Goal: Information Seeking & Learning: Learn about a topic

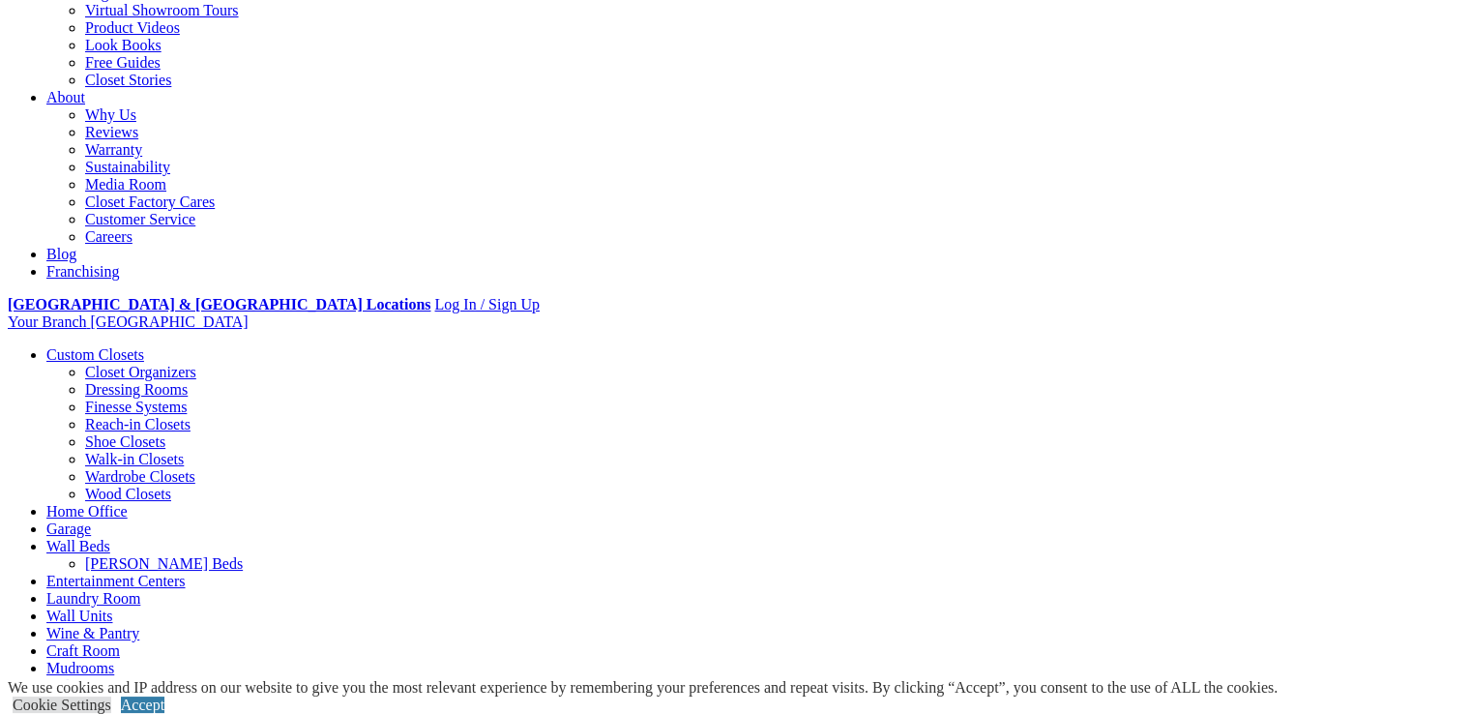
scroll to position [331, 0]
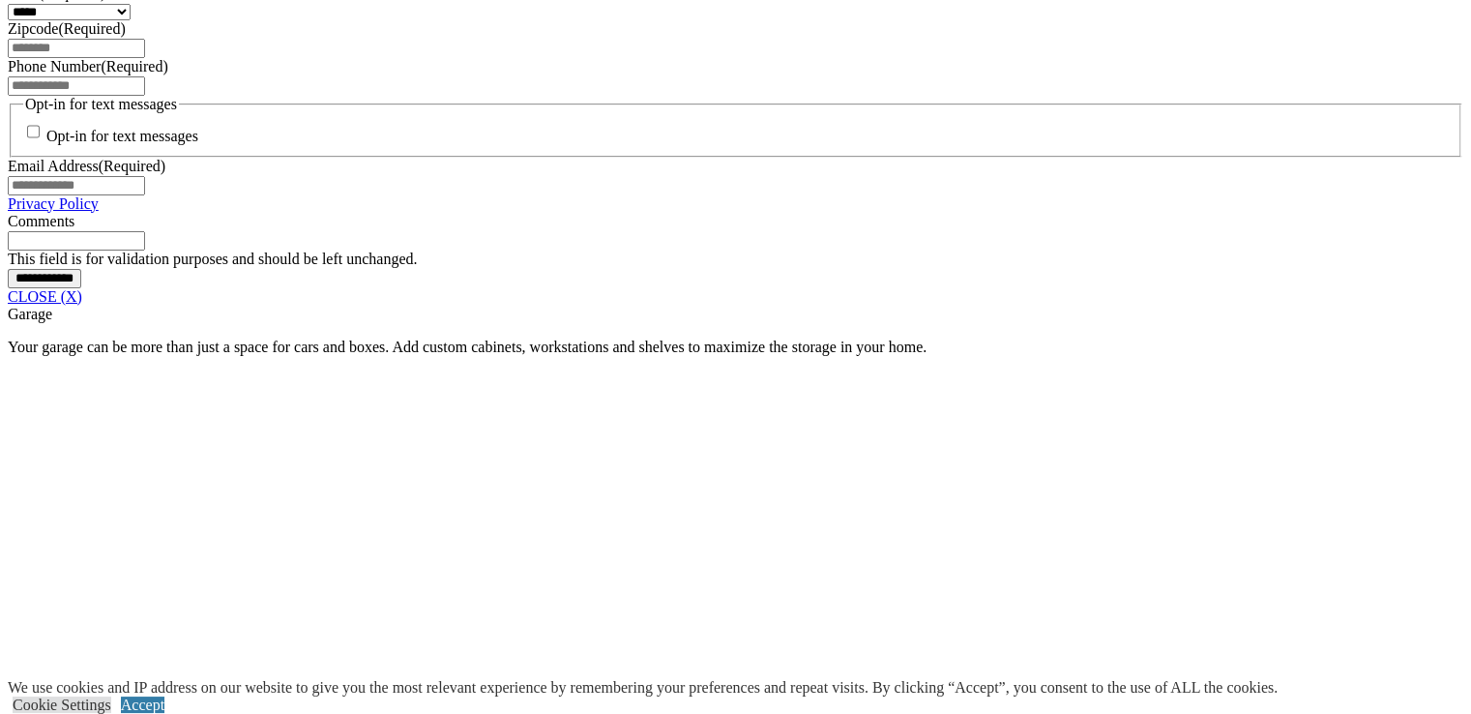
scroll to position [1389, 0]
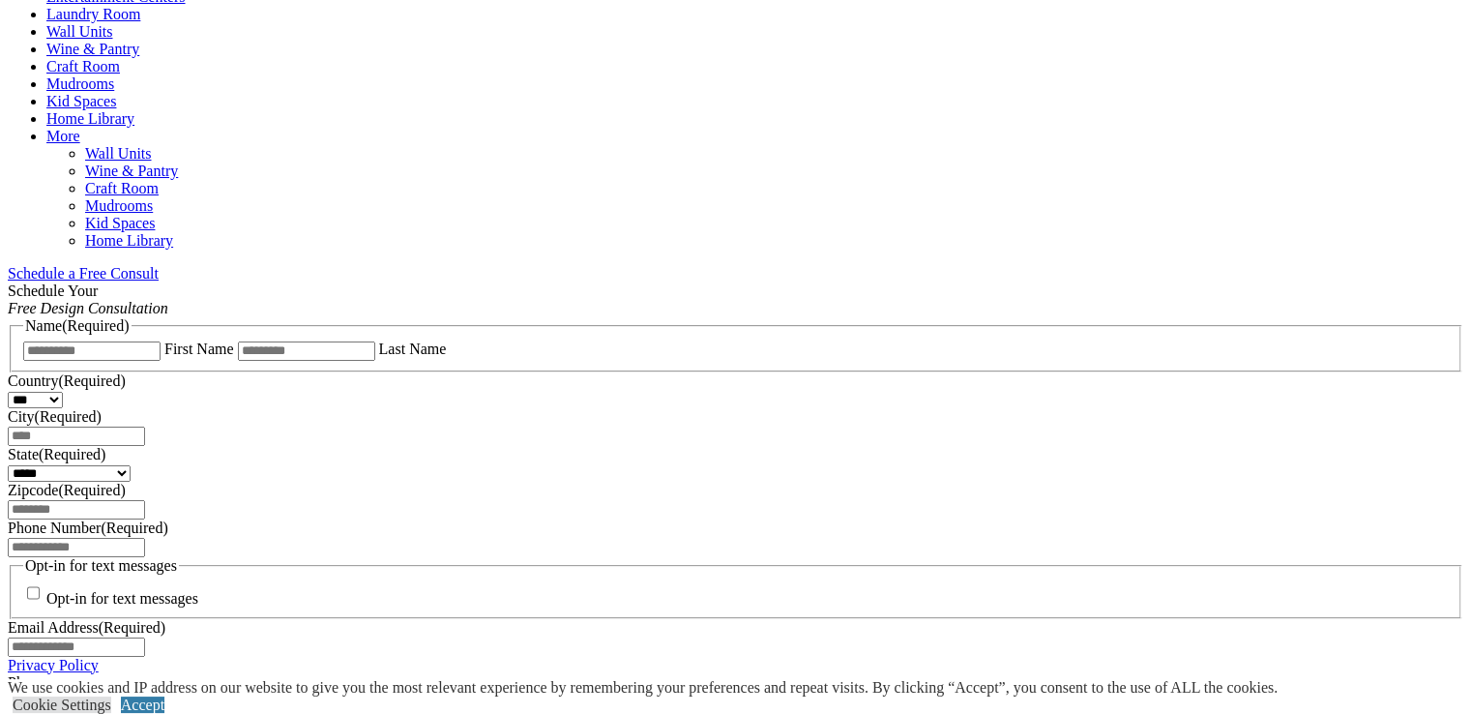
scroll to position [1041, 0]
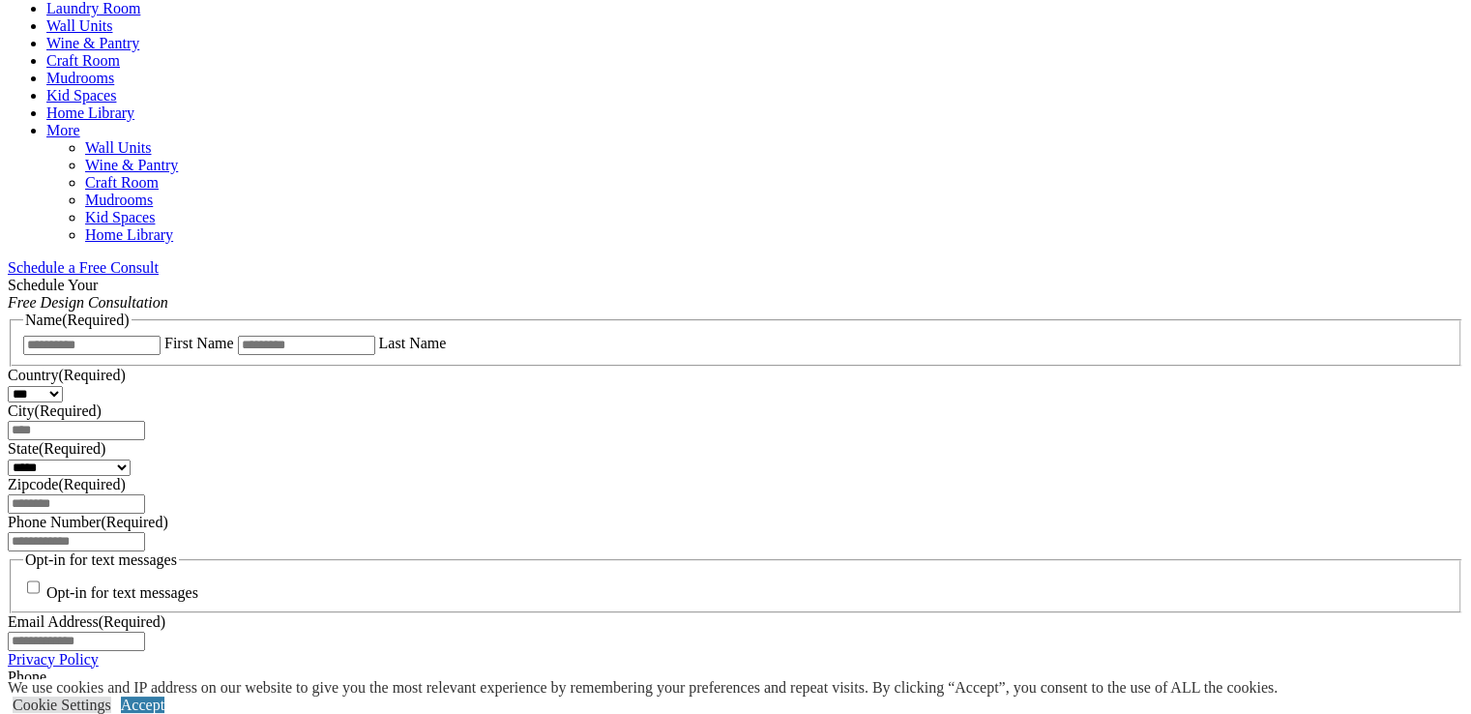
click at [164, 696] on link "Accept" at bounding box center [143, 704] width 44 height 16
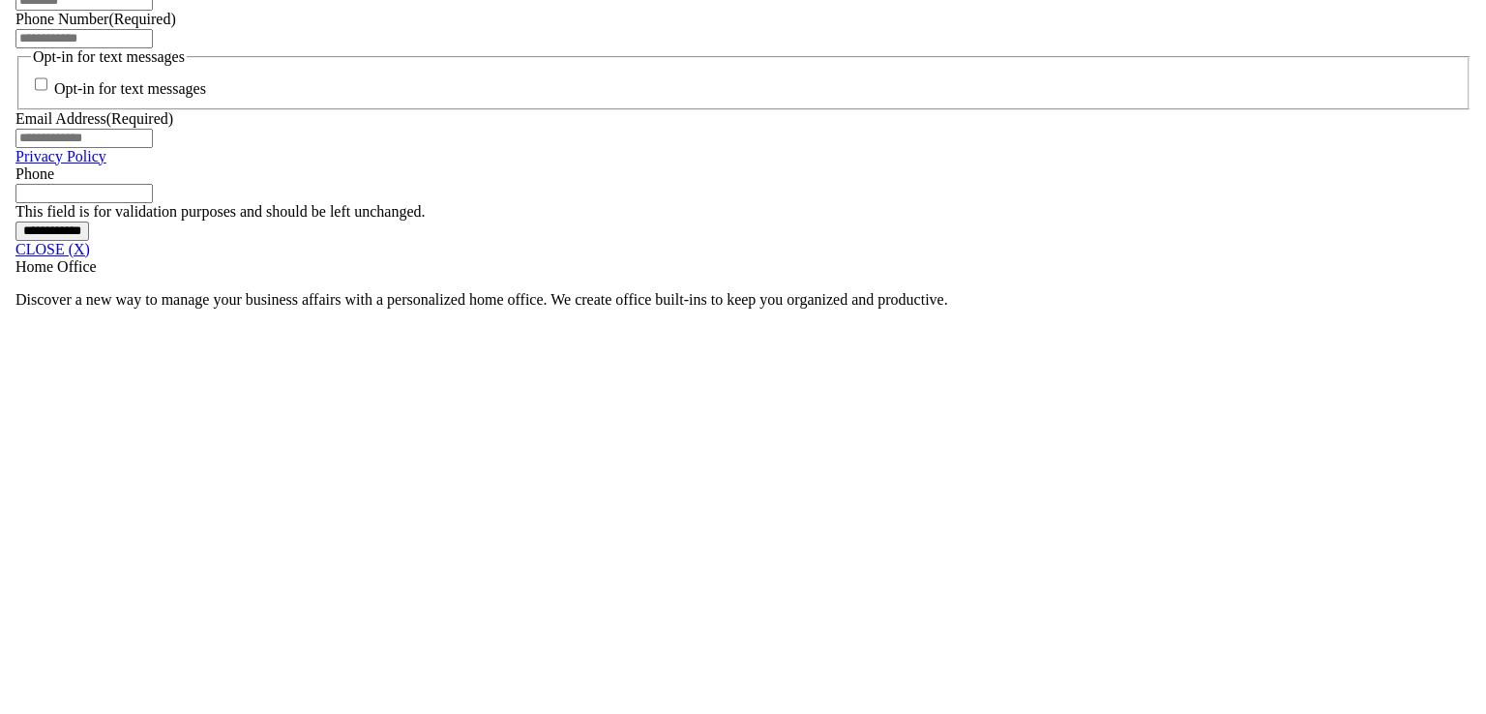
scroll to position [1541, 0]
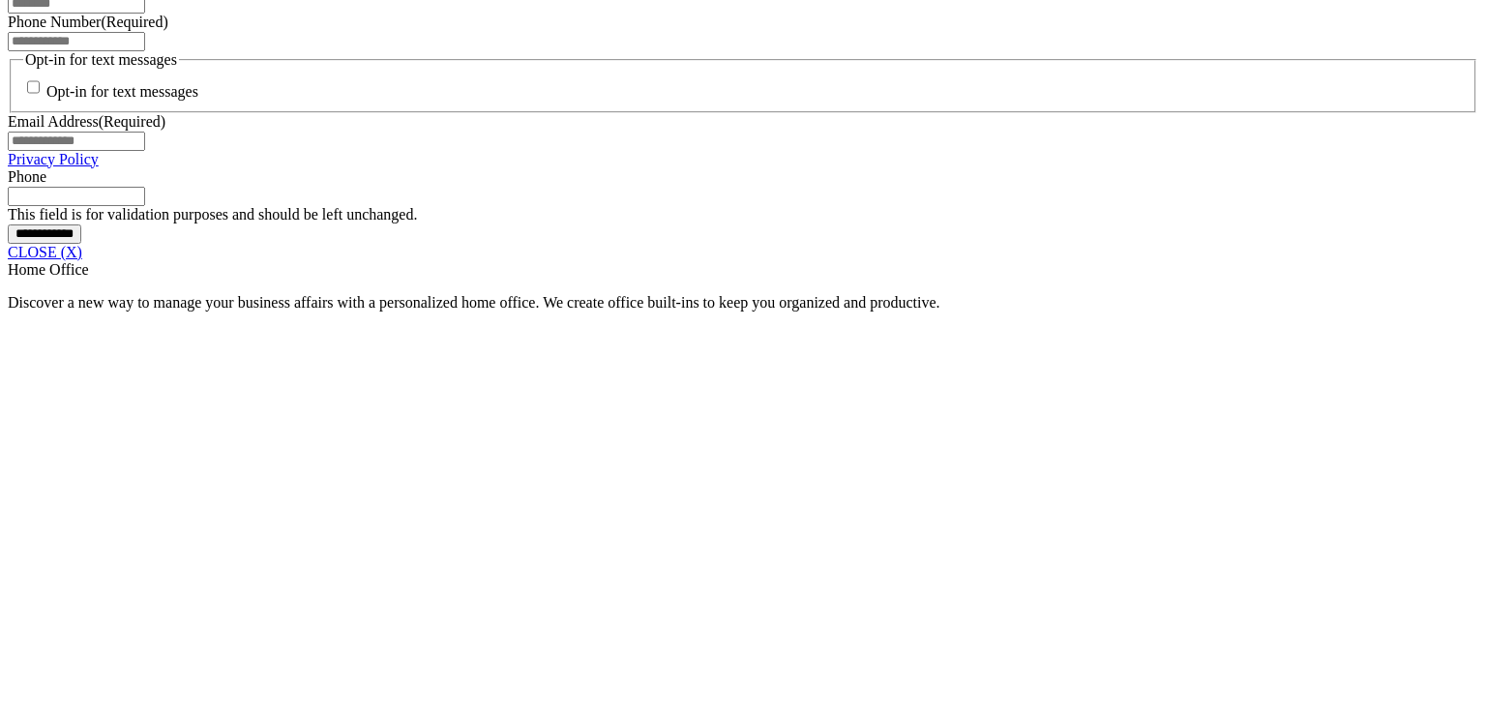
drag, startPoint x: 943, startPoint y: 340, endPoint x: 929, endPoint y: 341, distance: 14.6
